Goal: Find specific page/section: Find specific page/section

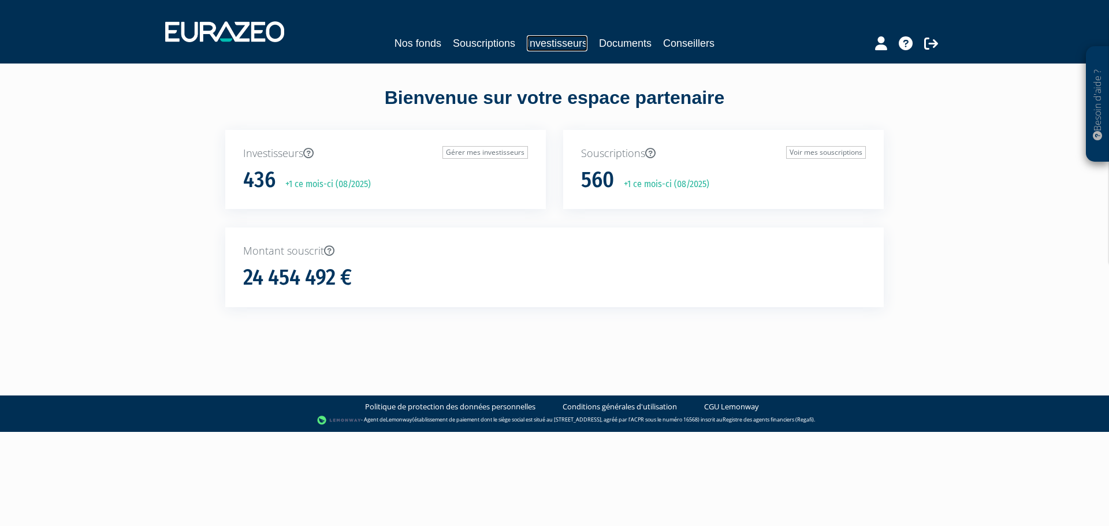
click at [548, 43] on link "Investisseurs" at bounding box center [557, 43] width 61 height 16
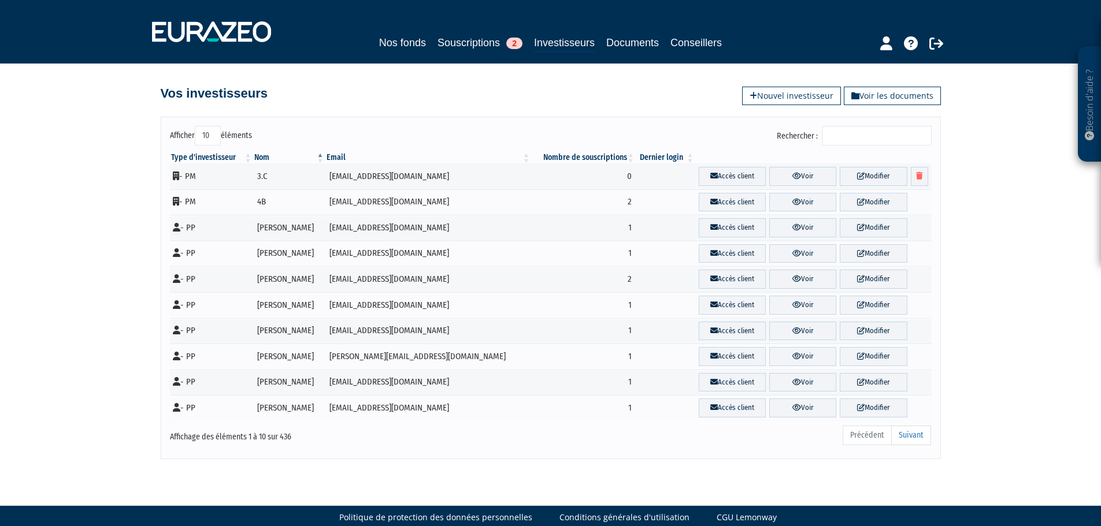
click at [848, 139] on input "Rechercher :" at bounding box center [877, 136] width 110 height 20
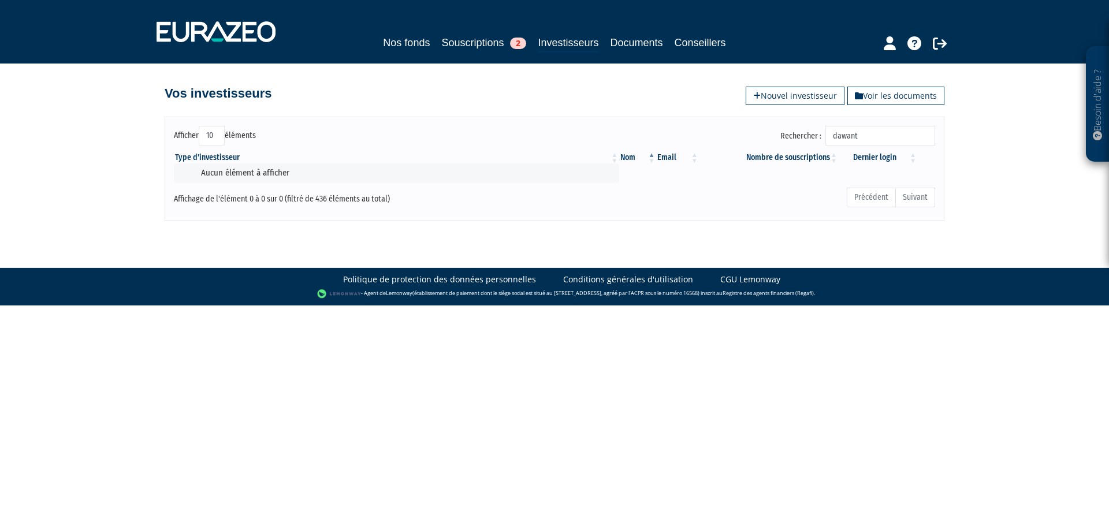
type input "dawant"
click at [897, 132] on input "dawant" at bounding box center [881, 136] width 110 height 20
click at [641, 38] on link "Documents" at bounding box center [637, 43] width 53 height 16
click at [570, 40] on link "Investisseurs" at bounding box center [568, 44] width 61 height 18
click at [552, 44] on link "Investisseurs" at bounding box center [568, 44] width 61 height 18
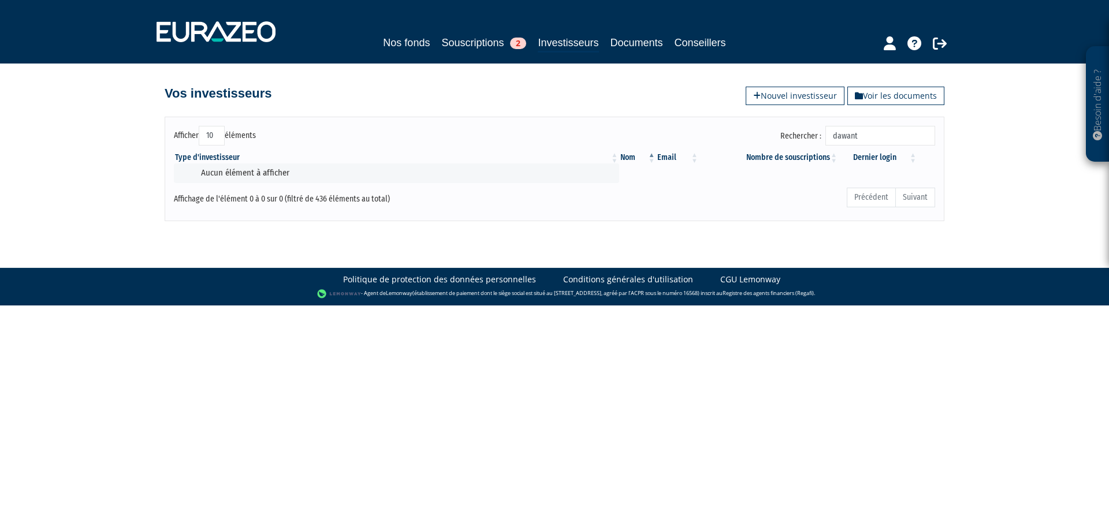
click at [891, 139] on input "dawant" at bounding box center [881, 136] width 110 height 20
drag, startPoint x: 871, startPoint y: 139, endPoint x: 524, endPoint y: 59, distance: 355.8
click at [527, 62] on div "Besoin d'aide ? × J'ai besoin d'aide Si vous avez une question à propos du fonc…" at bounding box center [554, 110] width 1109 height 221
click at [485, 146] on div "Afficher 10 25 50 100 éléments" at bounding box center [360, 137] width 372 height 23
drag, startPoint x: 872, startPoint y: 130, endPoint x: 733, endPoint y: 109, distance: 140.8
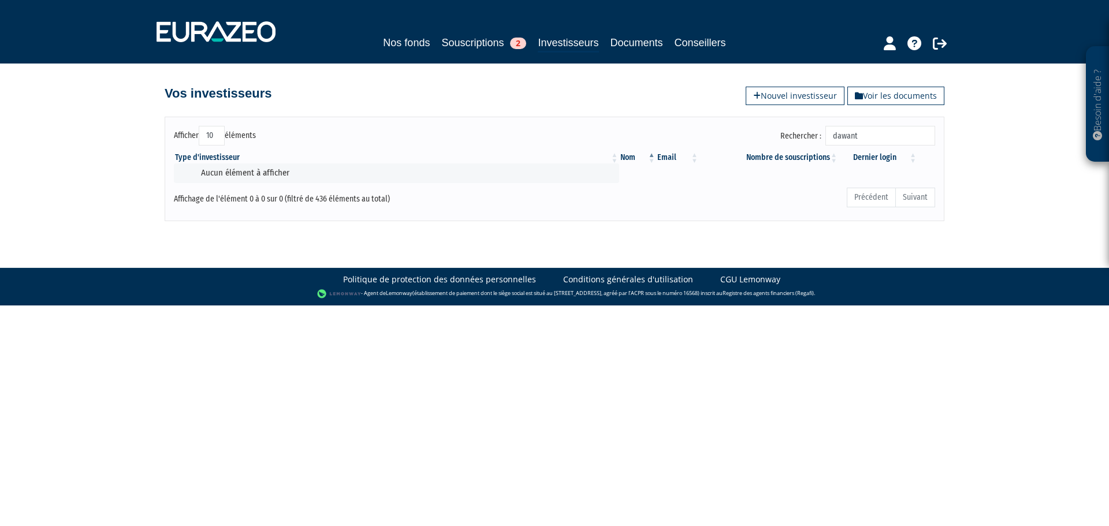
click at [738, 112] on div "Afficher 10 25 50 100 éléments Rechercher : dawant Type d'investisseur Nom Emai…" at bounding box center [554, 163] width 659 height 116
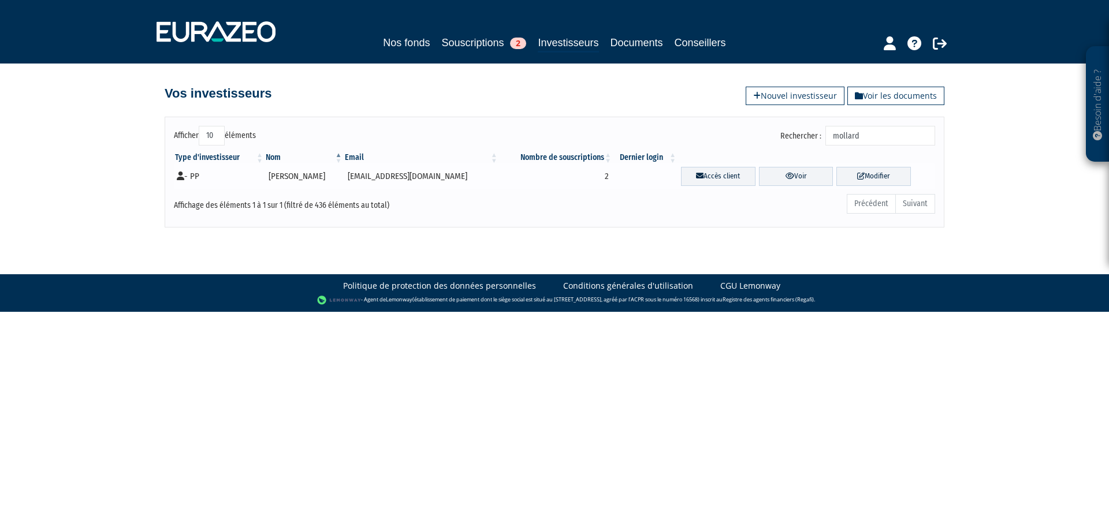
type input "mollard"
click at [312, 176] on td "PASCAL MOLLARD" at bounding box center [304, 177] width 79 height 26
click at [796, 174] on link "Voir" at bounding box center [796, 176] width 75 height 19
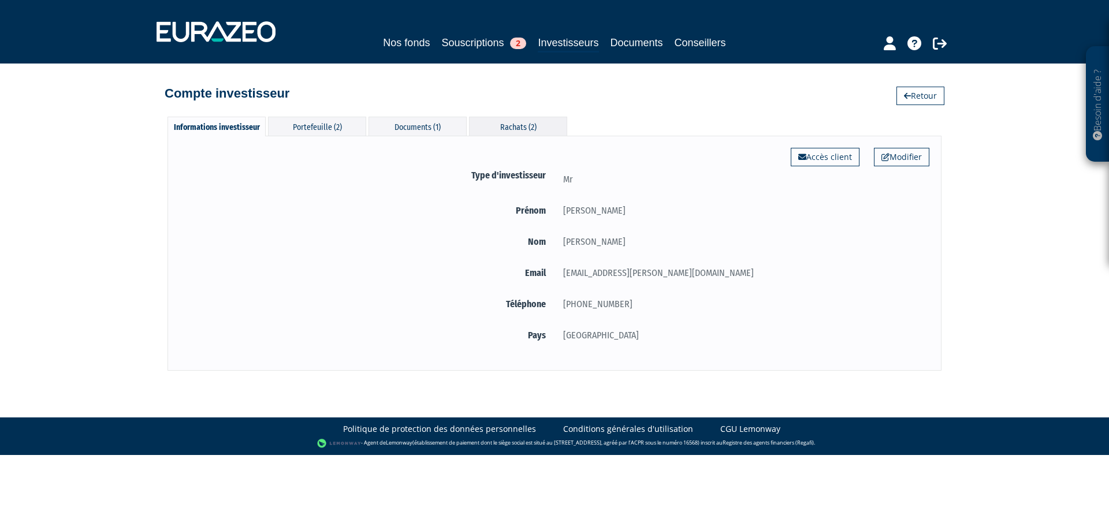
click at [510, 128] on div "Rachats (2)" at bounding box center [518, 126] width 98 height 19
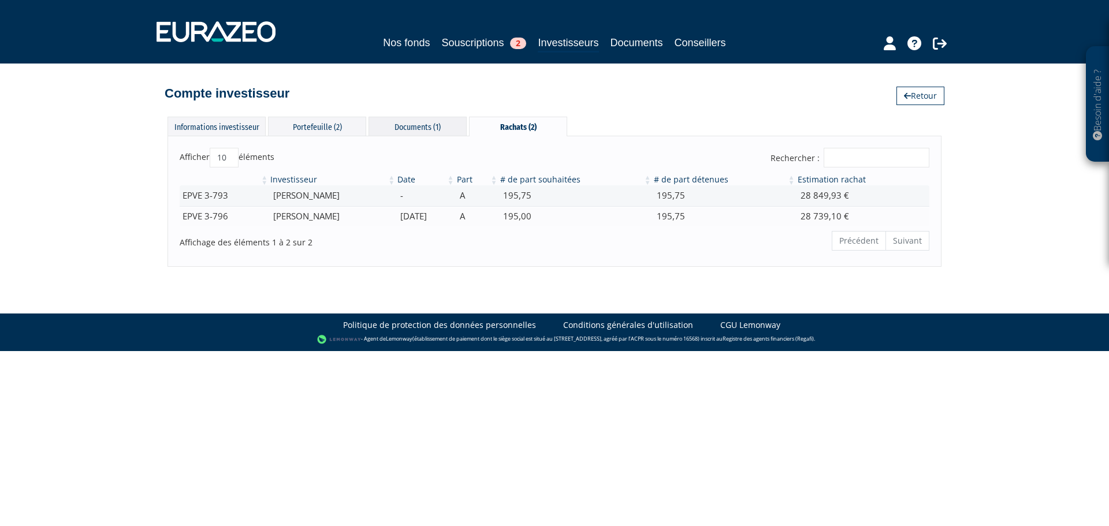
click at [414, 127] on div "Documents (1)" at bounding box center [418, 126] width 98 height 19
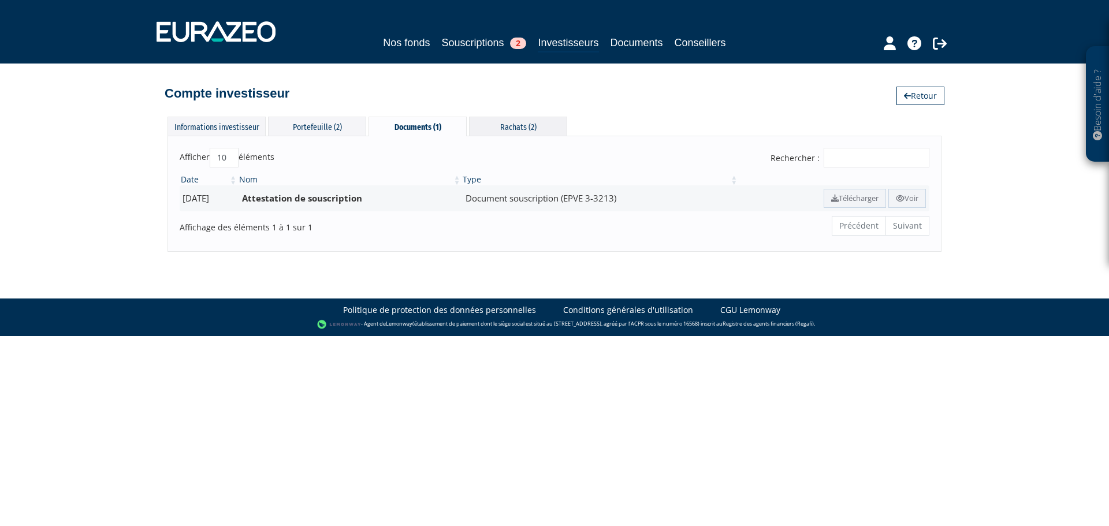
click at [487, 127] on div "Rachats (2)" at bounding box center [518, 126] width 98 height 19
